Goal: Understand process/instructions: Learn about a topic

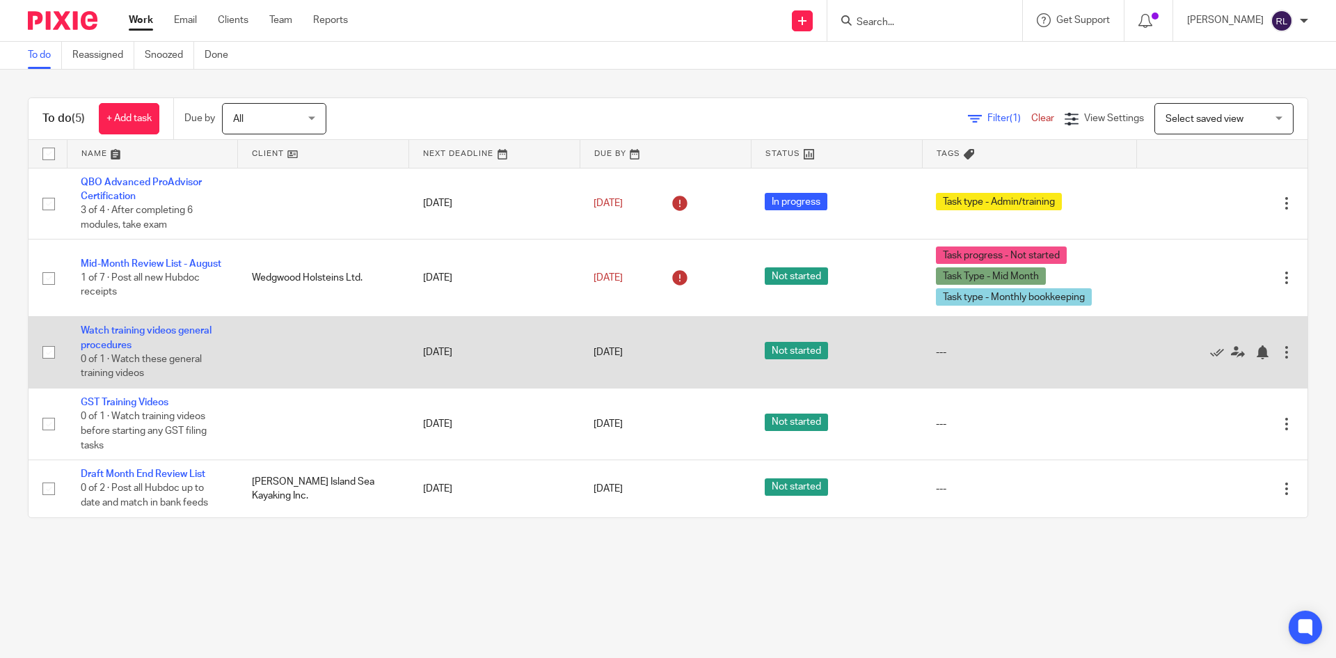
click at [109, 336] on td "Watch training videos general procedures 0 of 1 · Watch these general training …" at bounding box center [152, 353] width 171 height 72
click at [109, 340] on link "Watch training videos general procedures" at bounding box center [146, 338] width 131 height 24
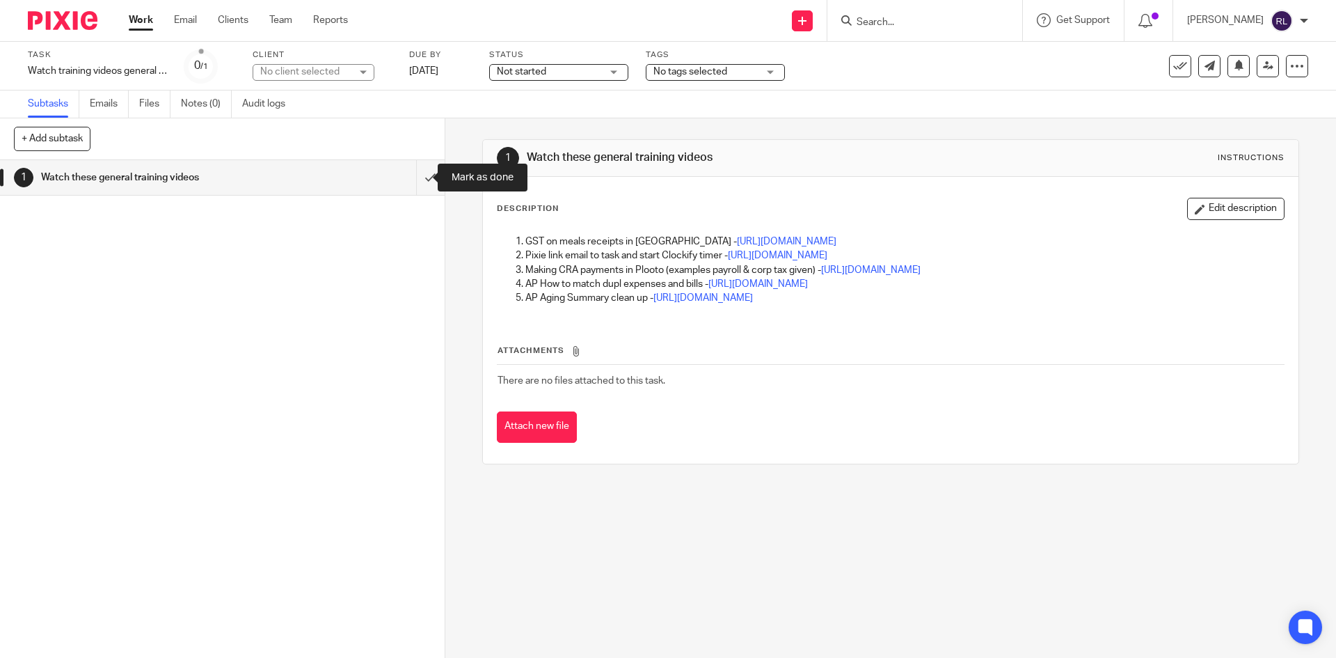
click at [420, 179] on input "submit" at bounding box center [222, 177] width 445 height 35
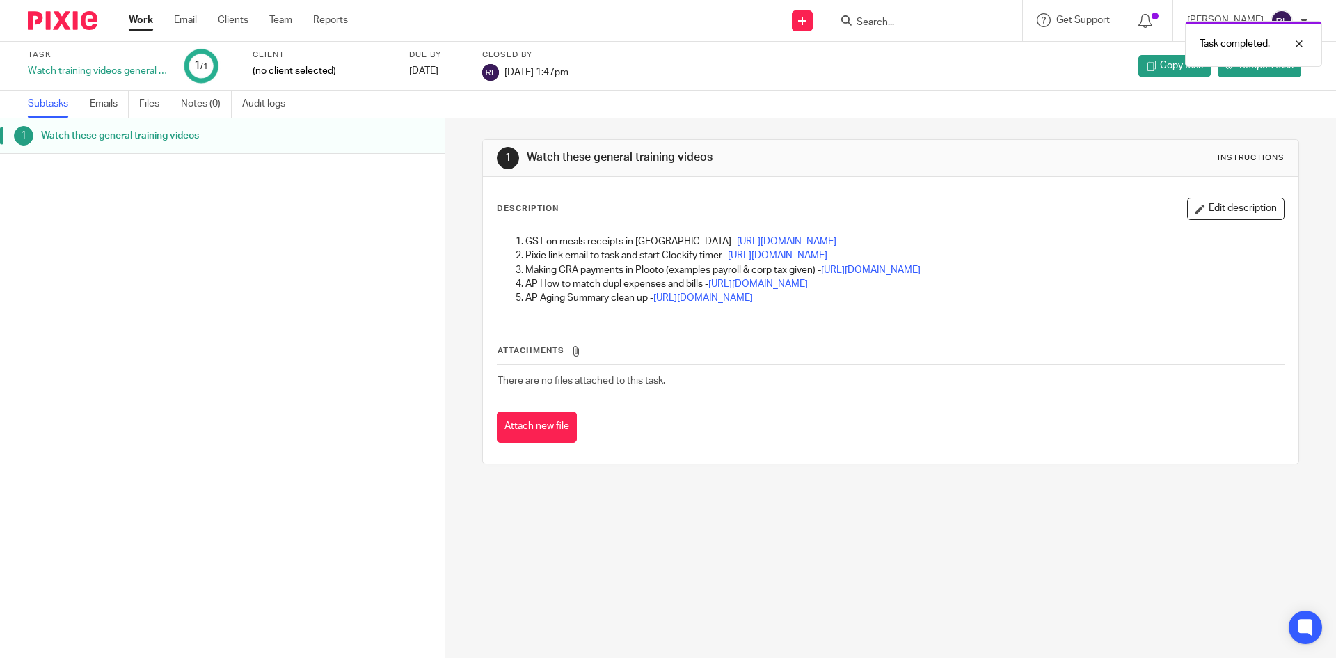
click at [141, 20] on link "Work" at bounding box center [141, 20] width 24 height 14
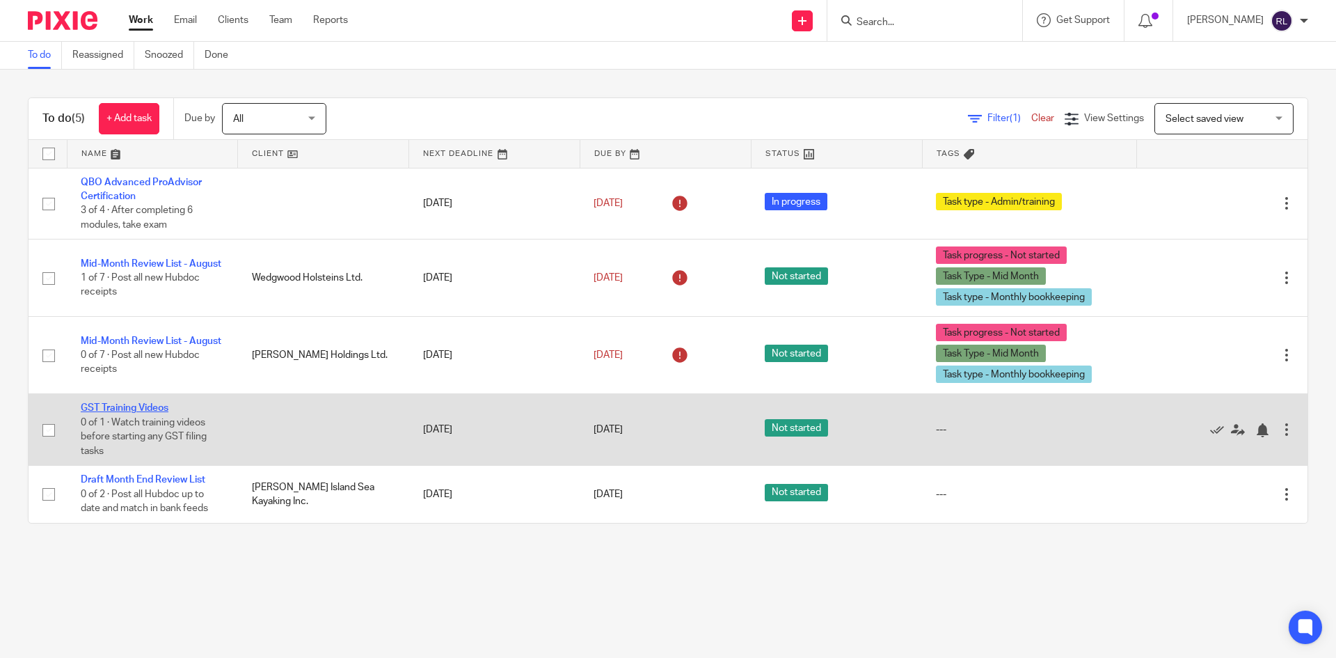
click at [136, 405] on link "GST Training Videos" at bounding box center [125, 408] width 88 height 10
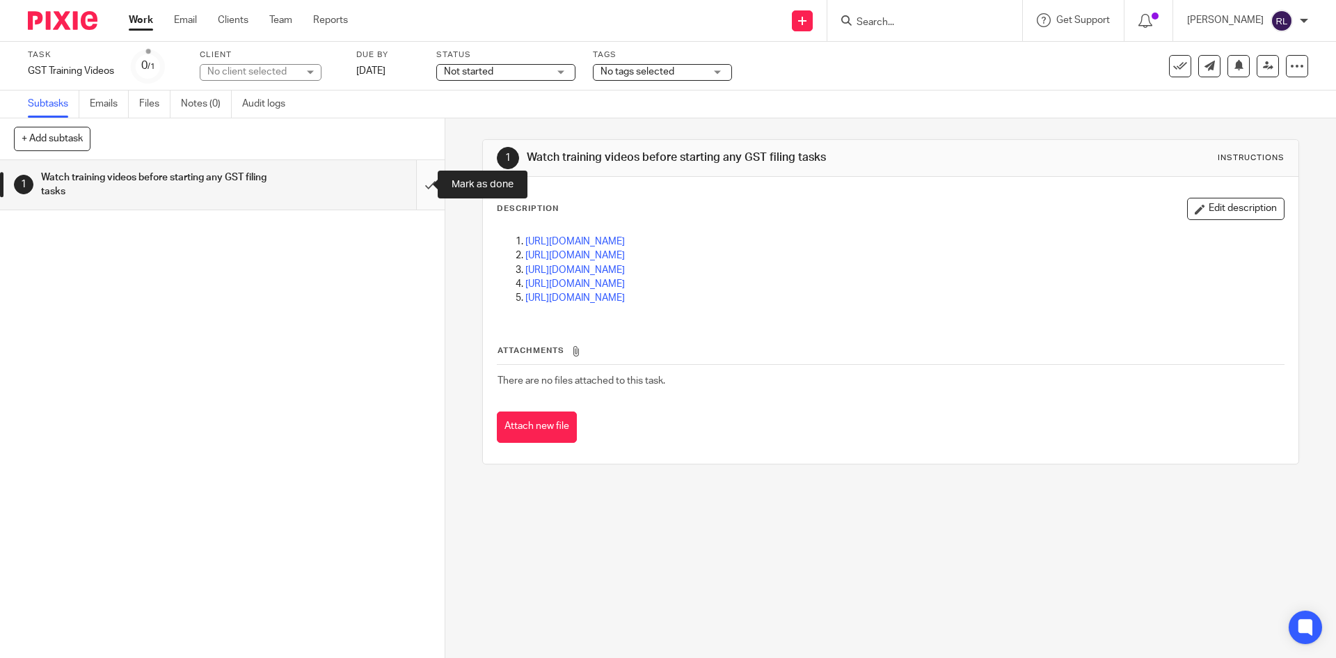
click at [413, 180] on input "submit" at bounding box center [222, 184] width 445 height 49
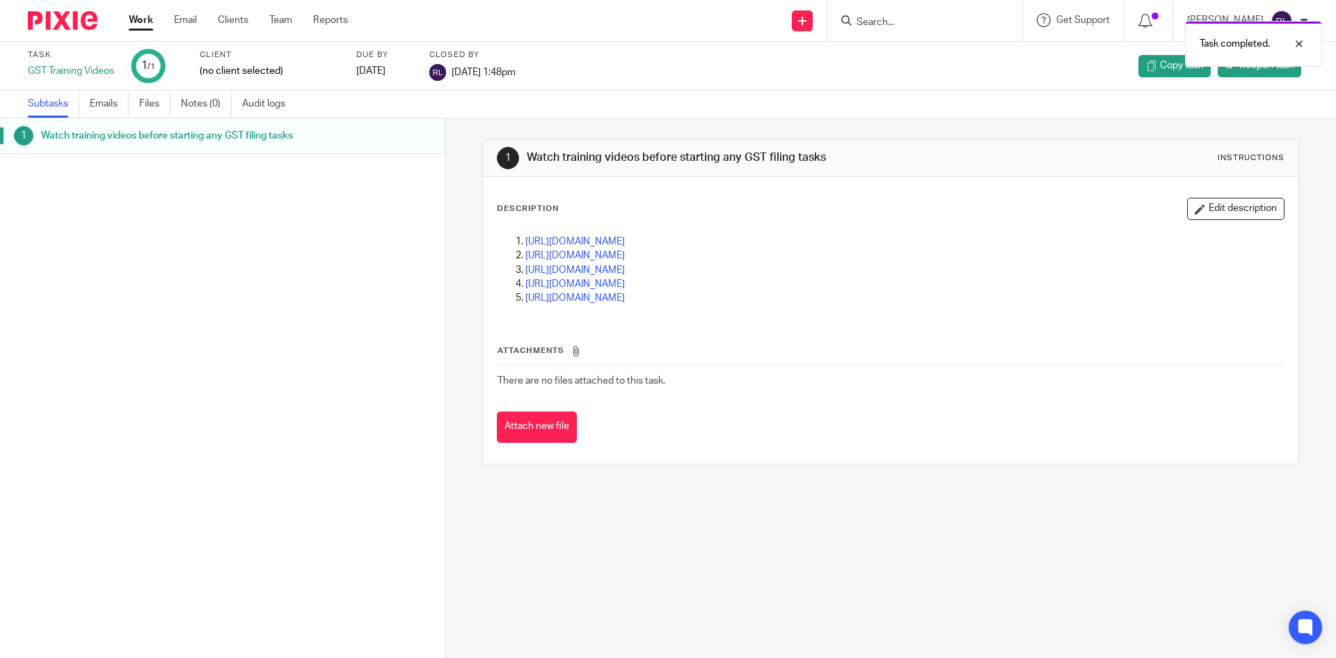
click at [132, 22] on link "Work" at bounding box center [141, 20] width 24 height 14
